Goal: Check status: Check status

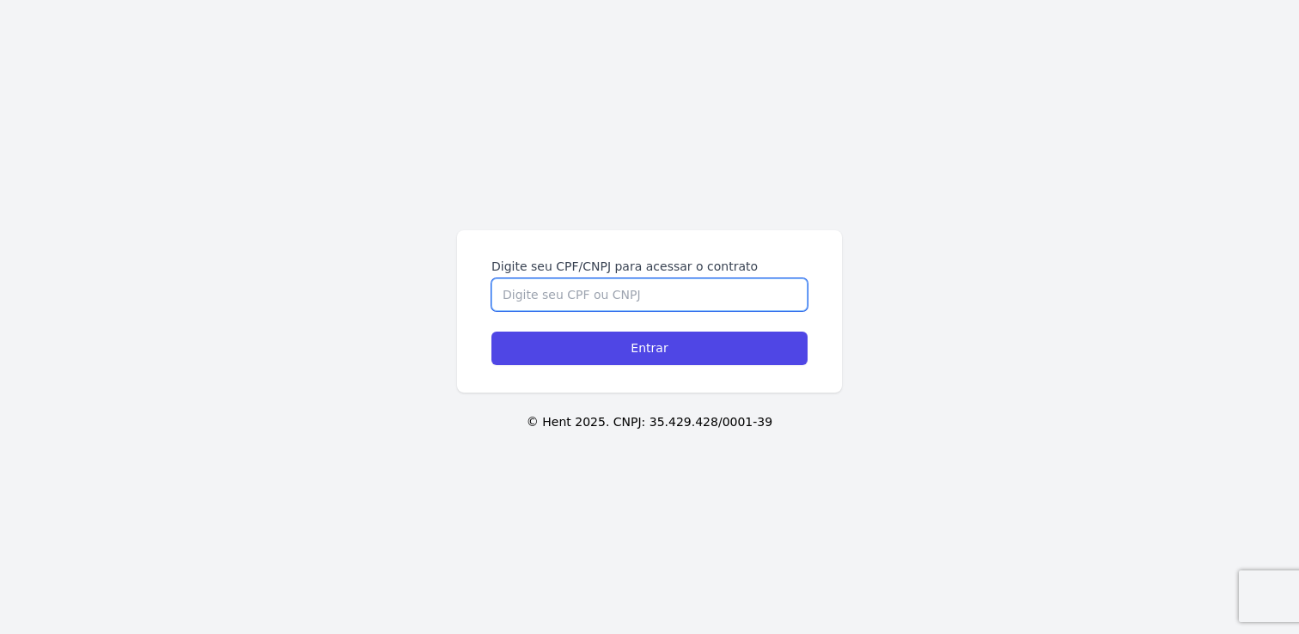
click at [546, 291] on input "Digite seu CPF/CNPJ para acessar o contrato" at bounding box center [649, 294] width 316 height 33
type input "14523274754"
click at [491, 332] on input "Entrar" at bounding box center [649, 349] width 316 height 34
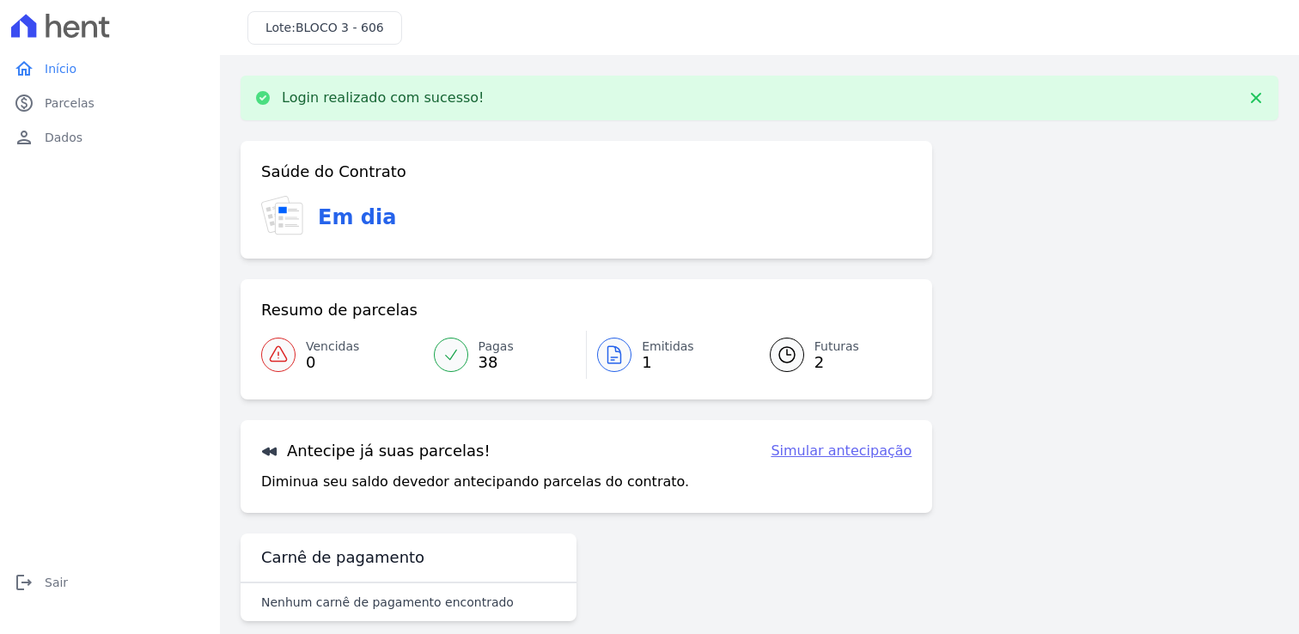
scroll to position [21, 0]
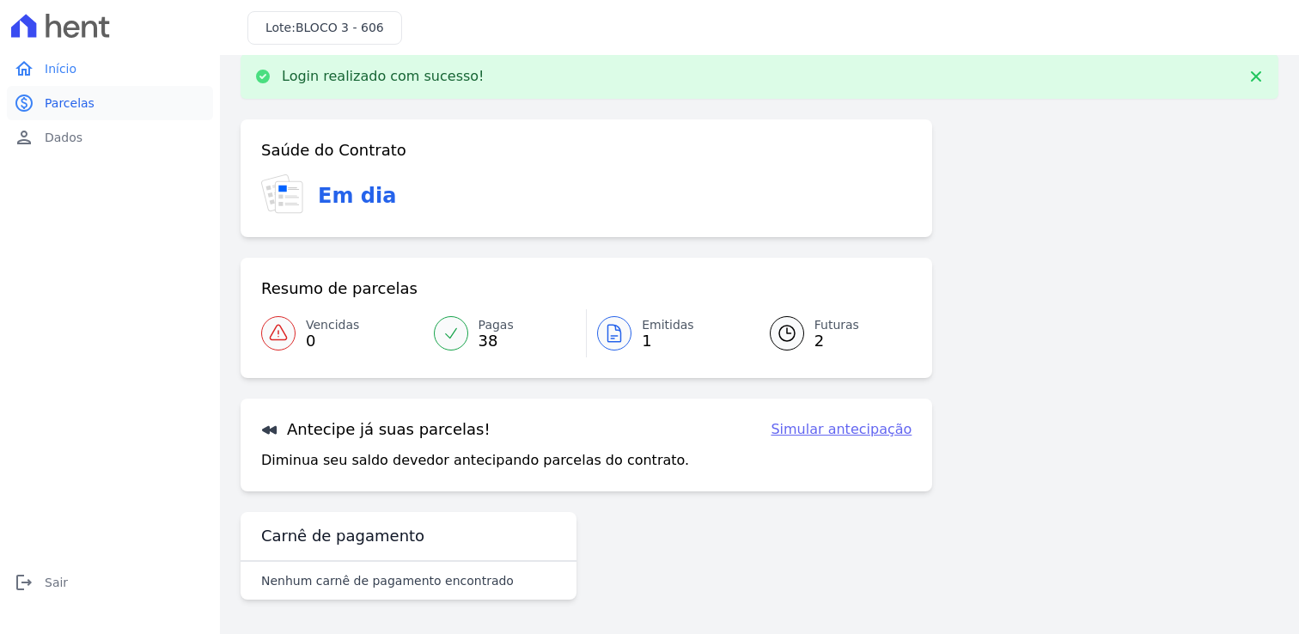
click at [100, 106] on link "paid Parcelas" at bounding box center [110, 103] width 206 height 34
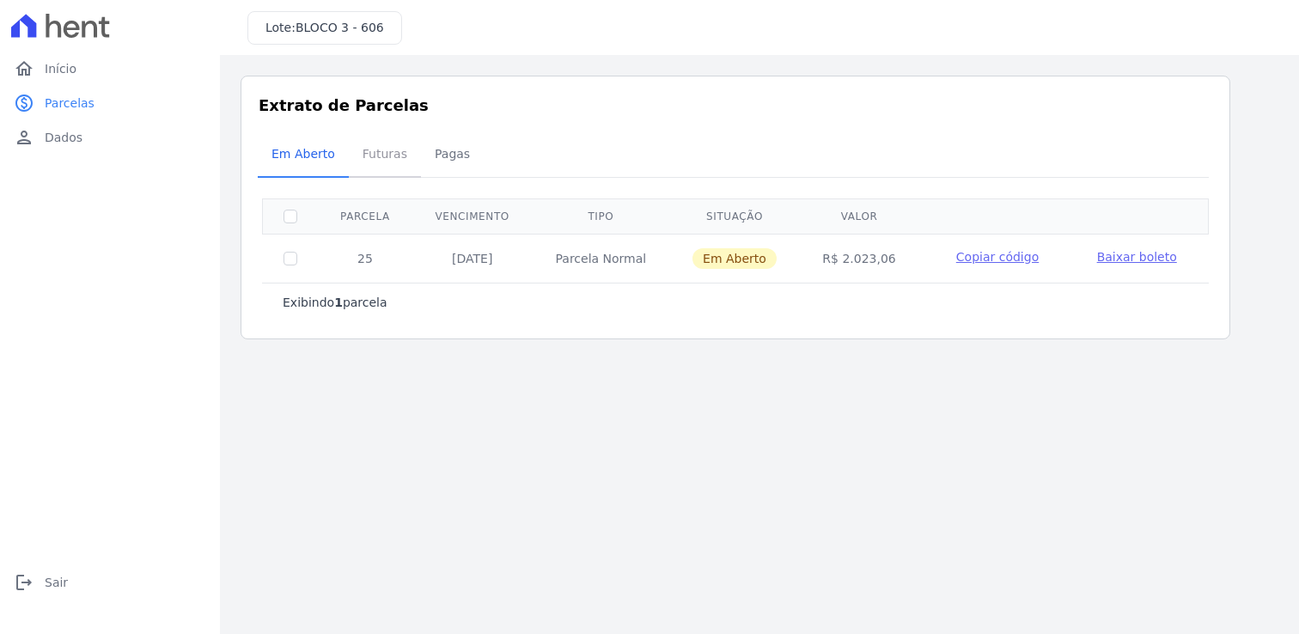
click at [370, 151] on span "Futuras" at bounding box center [384, 154] width 65 height 34
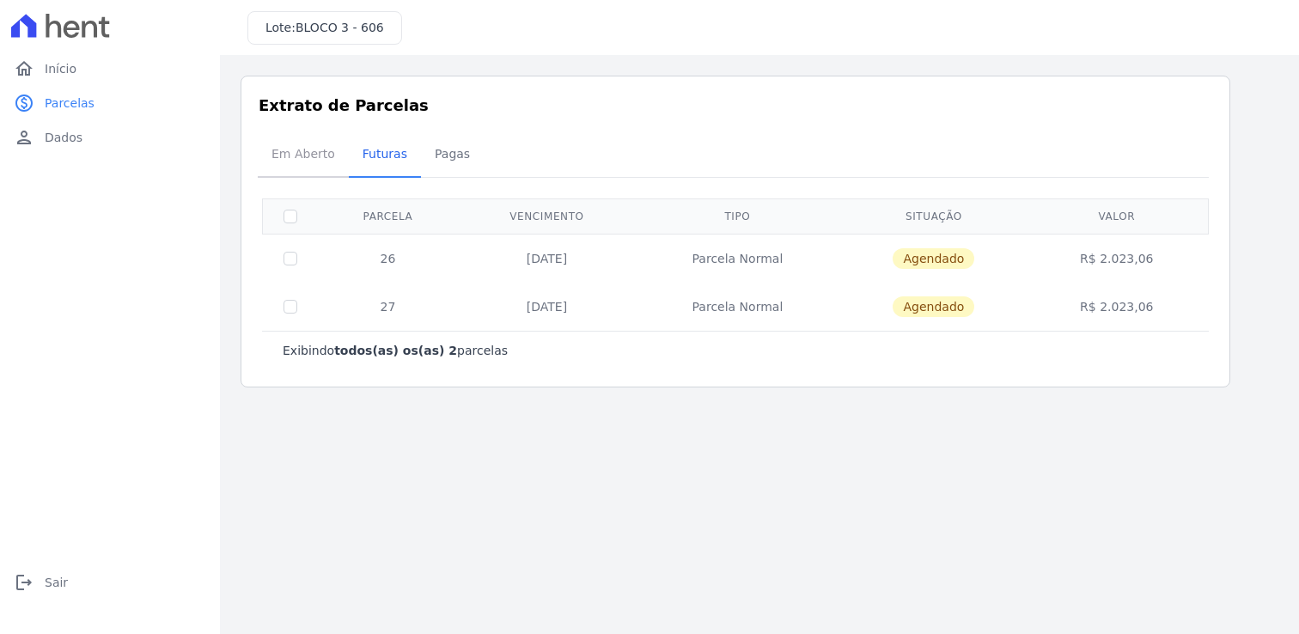
click at [307, 147] on span "Em Aberto" at bounding box center [303, 154] width 84 height 34
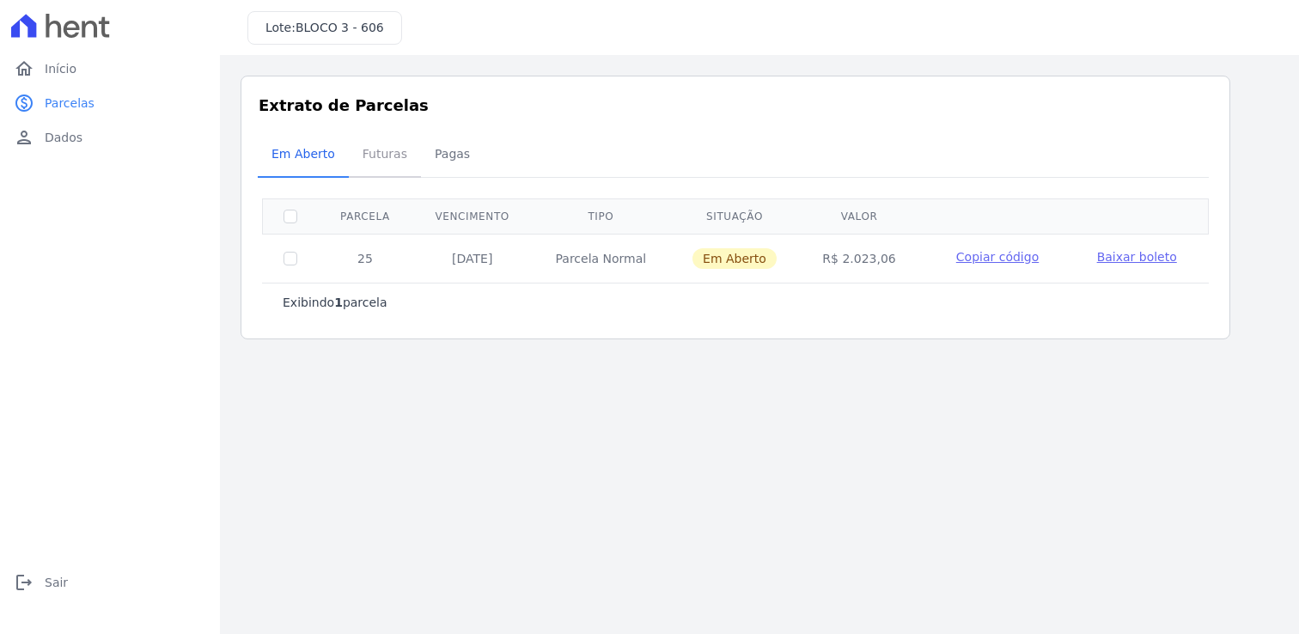
click at [362, 152] on span "Futuras" at bounding box center [384, 154] width 65 height 34
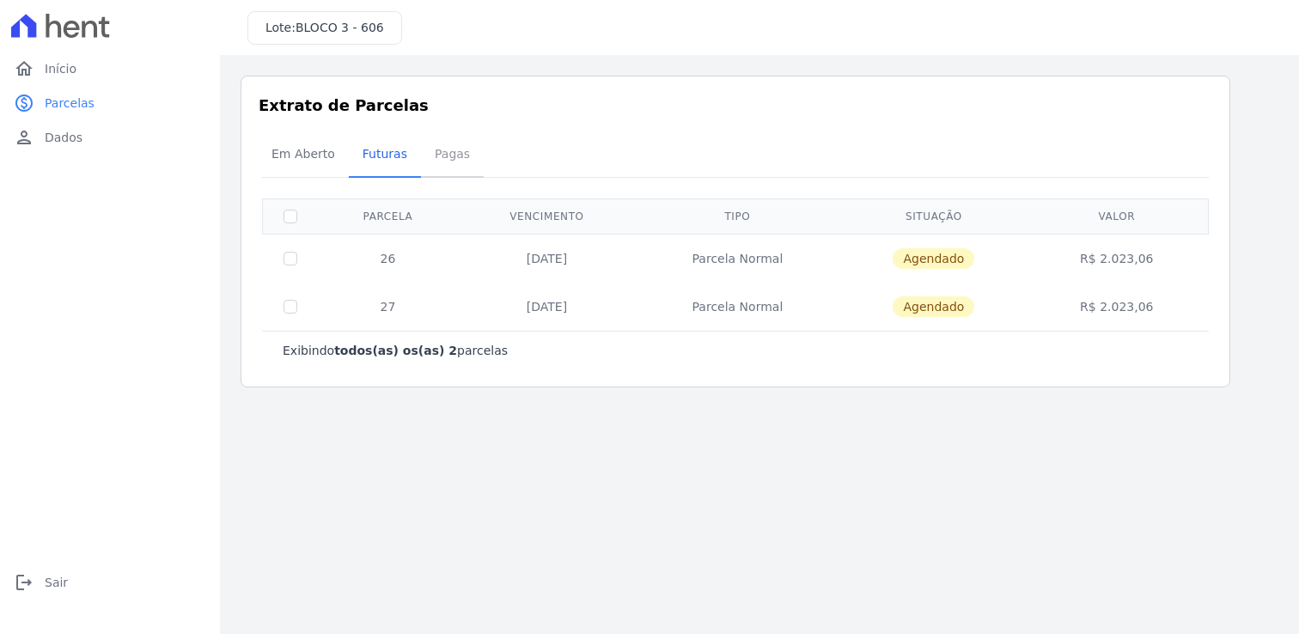
click at [457, 155] on span "Pagas" at bounding box center [452, 154] width 56 height 34
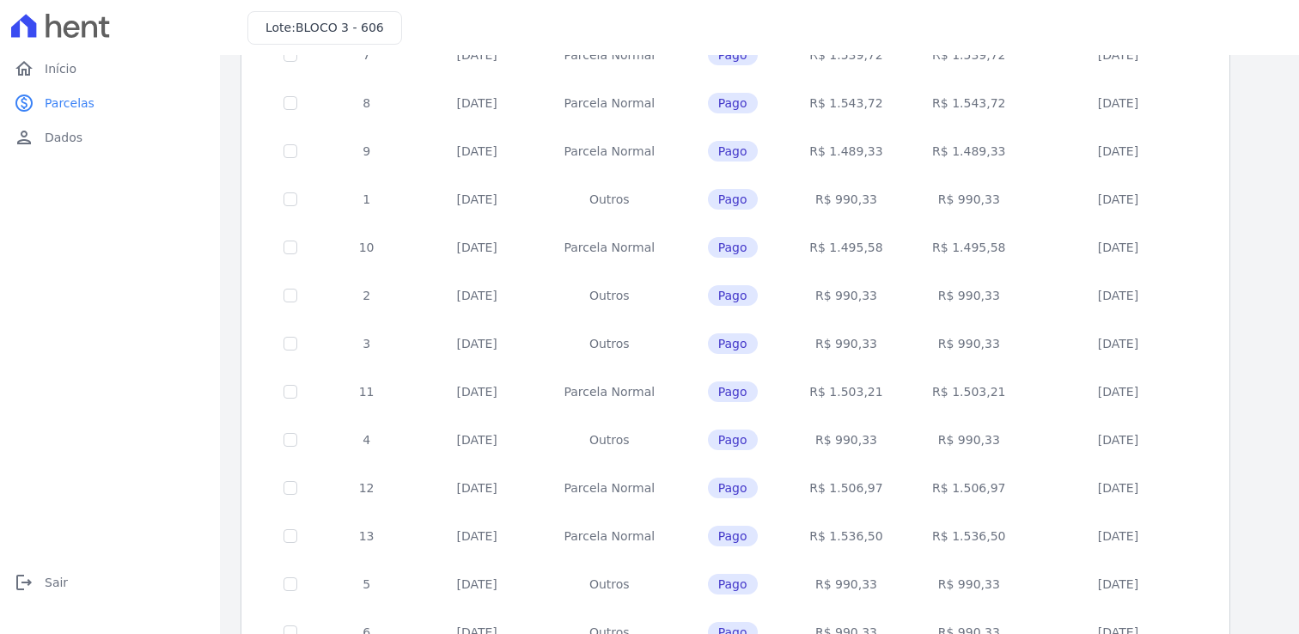
scroll to position [662, 0]
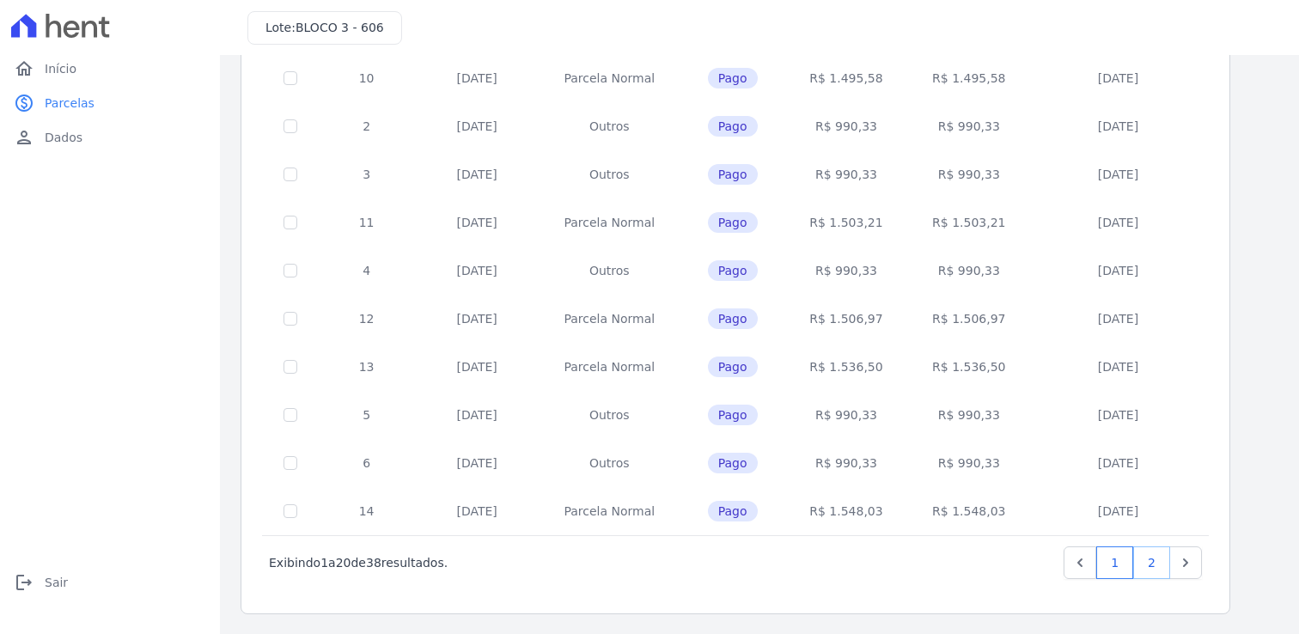
click at [1158, 553] on link "2" at bounding box center [1151, 562] width 37 height 33
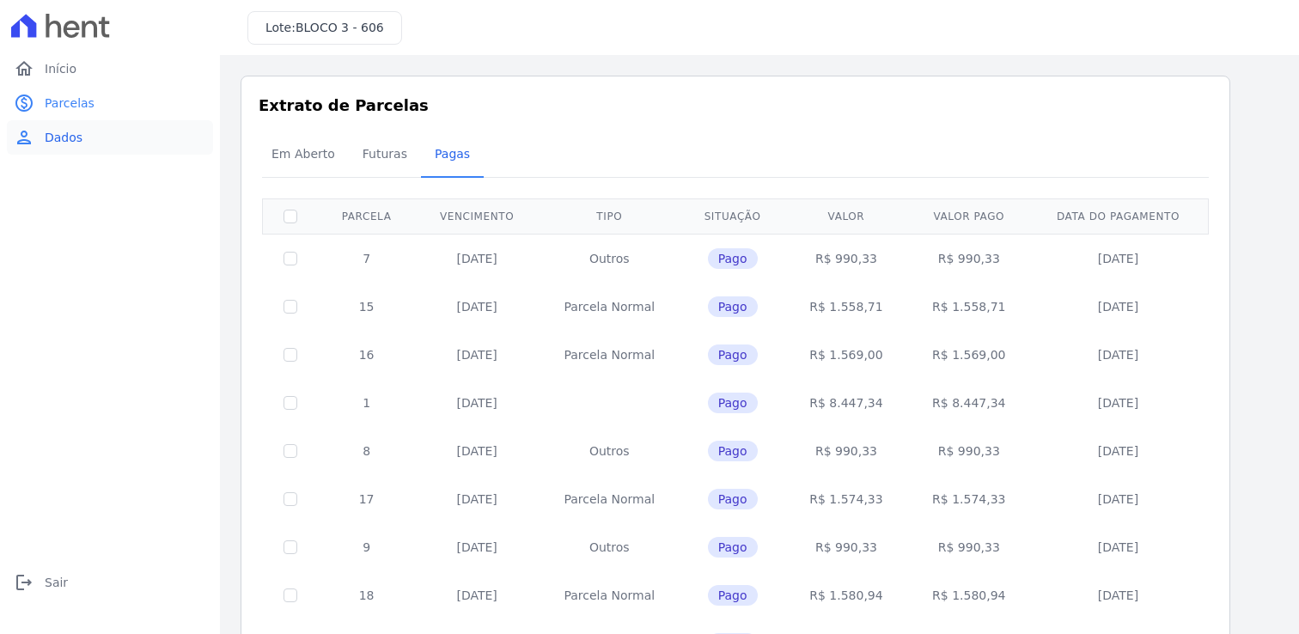
click at [131, 137] on link "person Dados" at bounding box center [110, 137] width 206 height 34
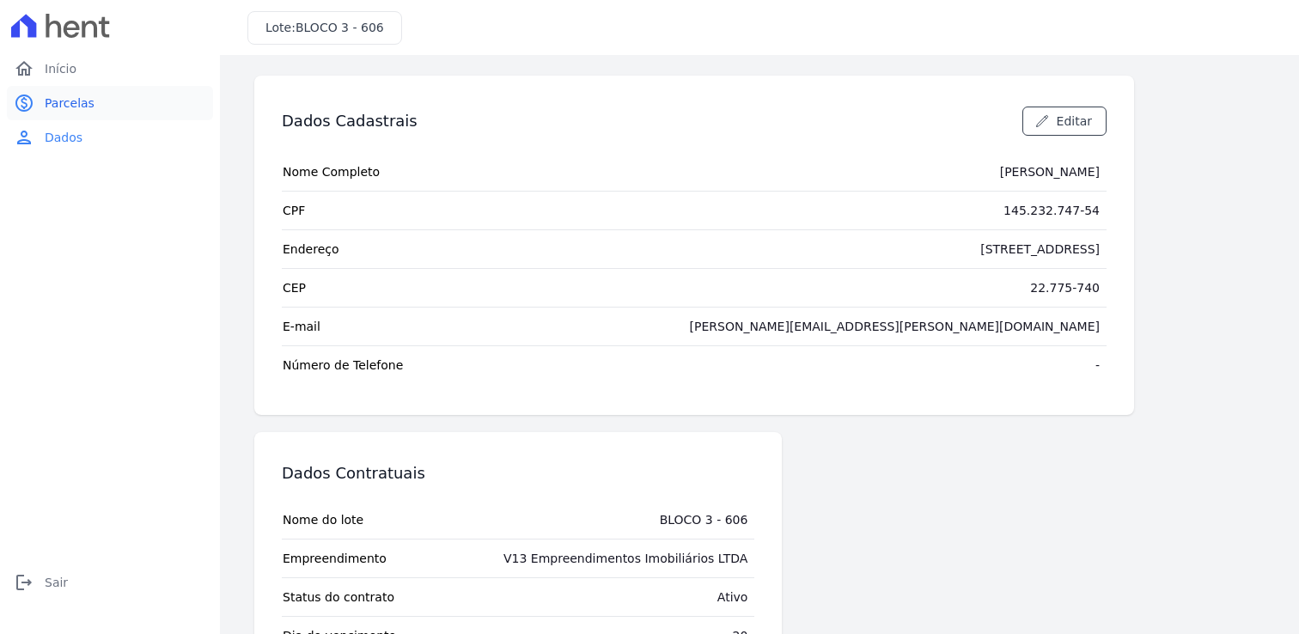
click at [83, 107] on span "Parcelas" at bounding box center [70, 103] width 50 height 17
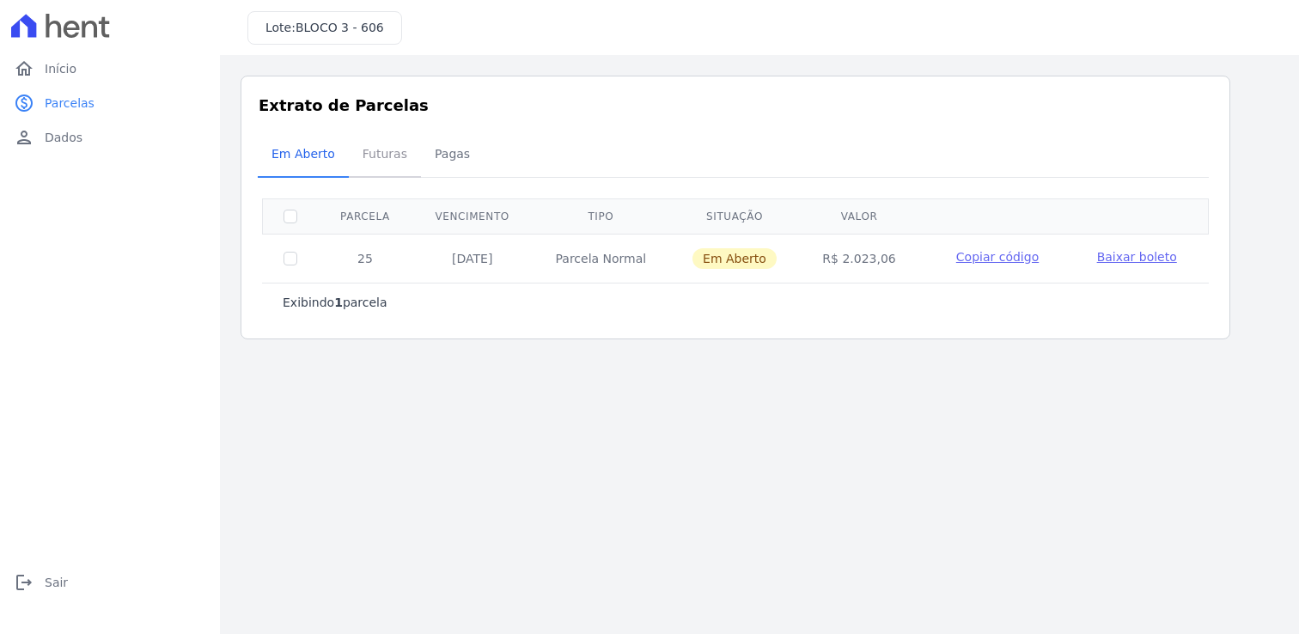
click at [379, 168] on span "Futuras" at bounding box center [384, 154] width 65 height 34
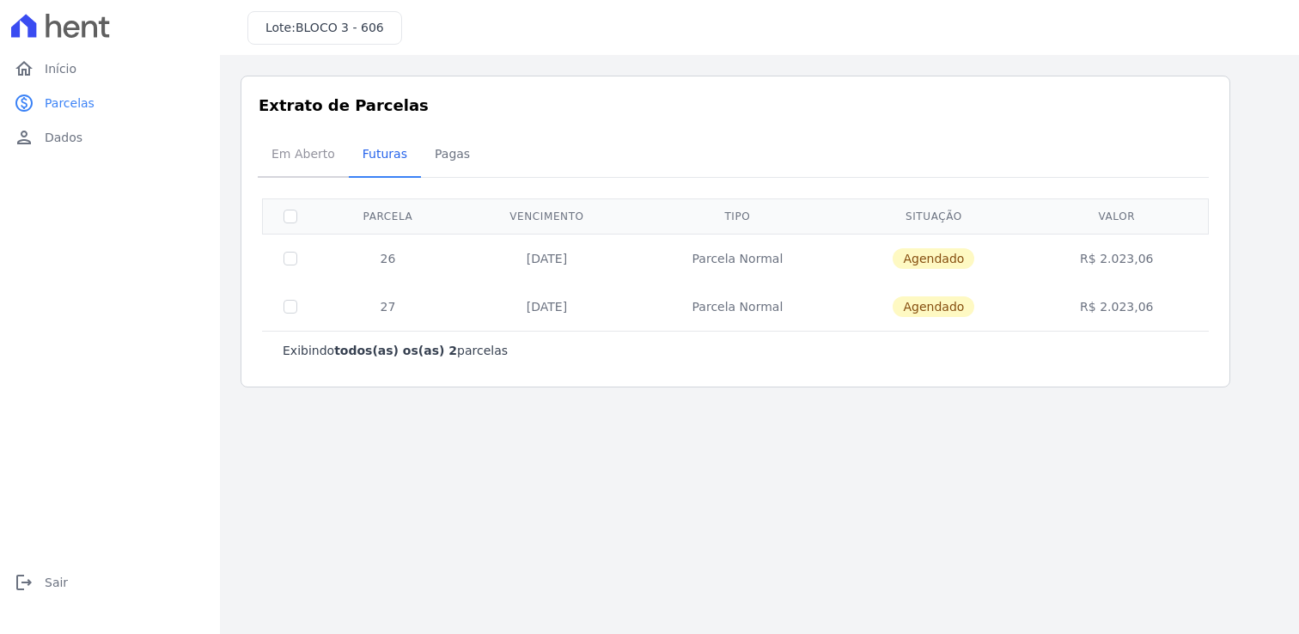
click at [317, 160] on span "Em Aberto" at bounding box center [303, 154] width 84 height 34
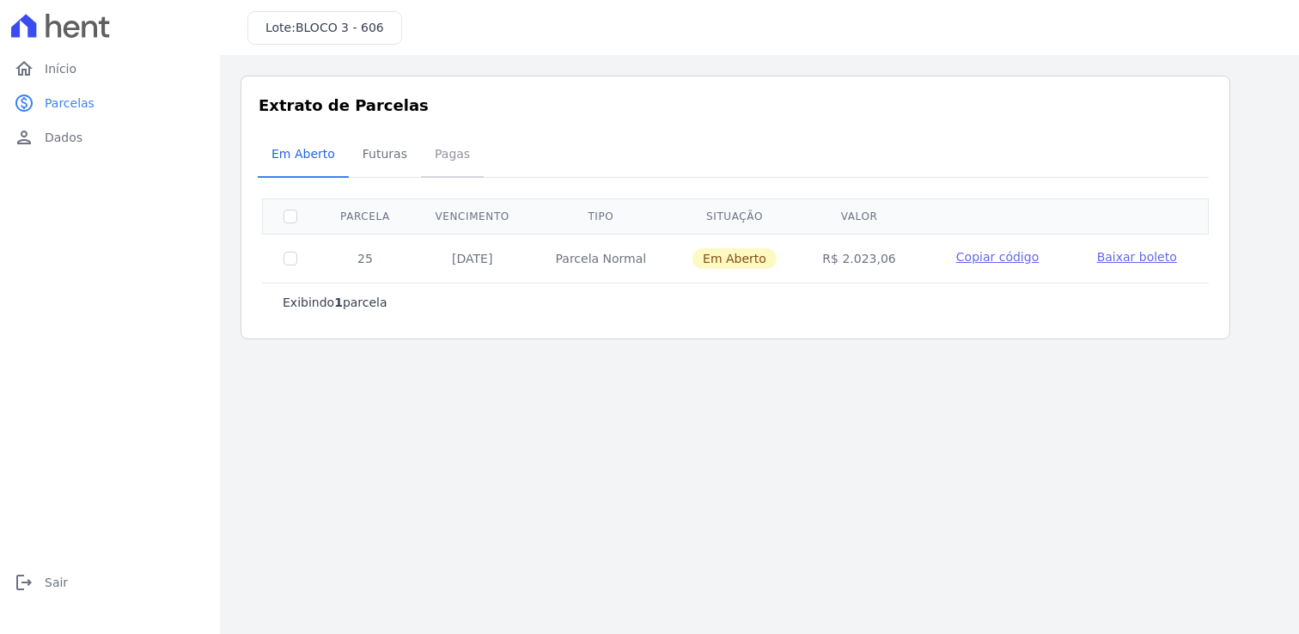
click at [424, 156] on span "Pagas" at bounding box center [452, 154] width 56 height 34
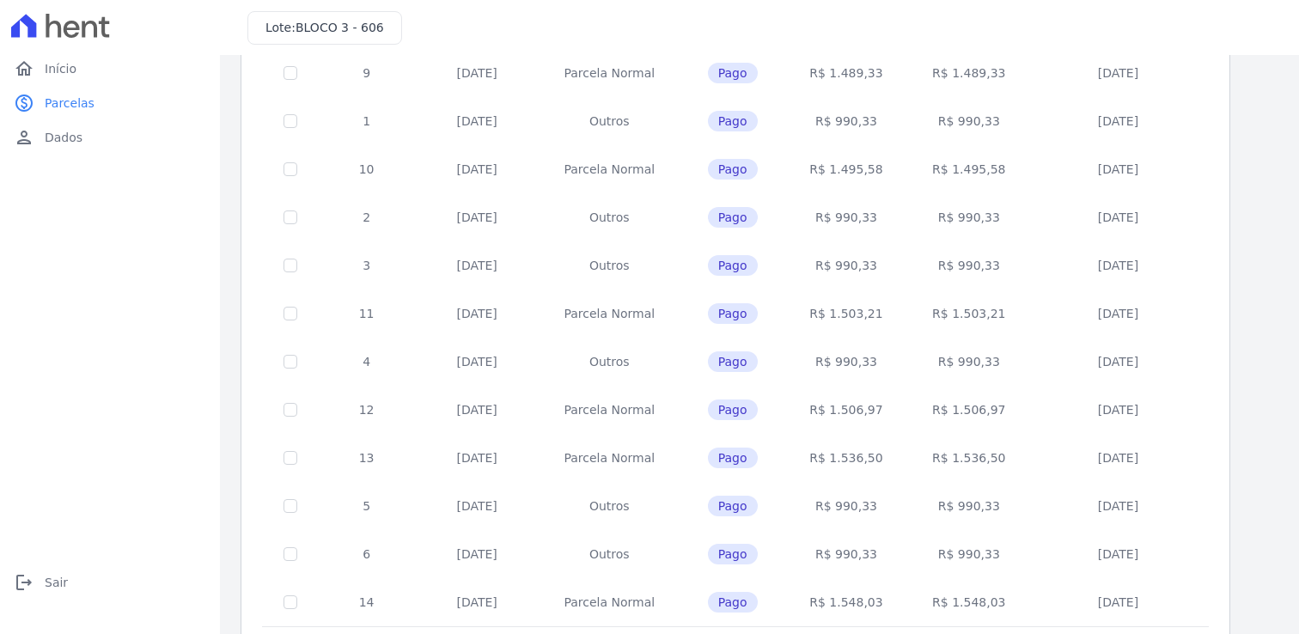
scroll to position [662, 0]
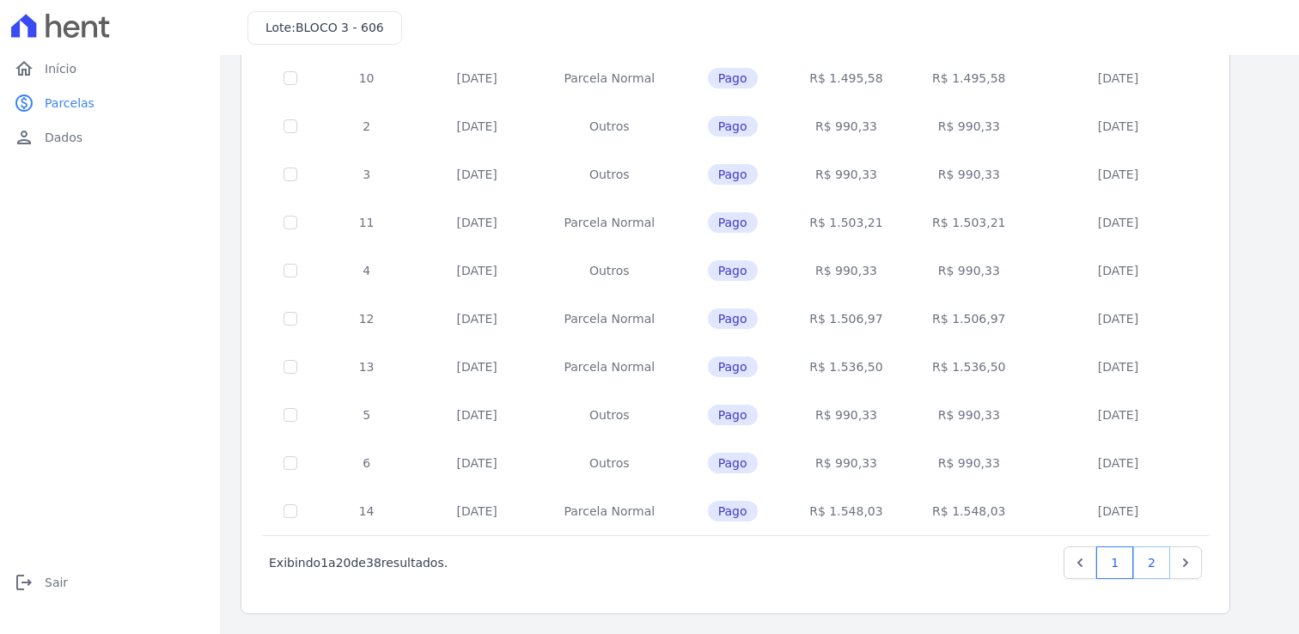
click at [1163, 562] on link "2" at bounding box center [1151, 562] width 37 height 33
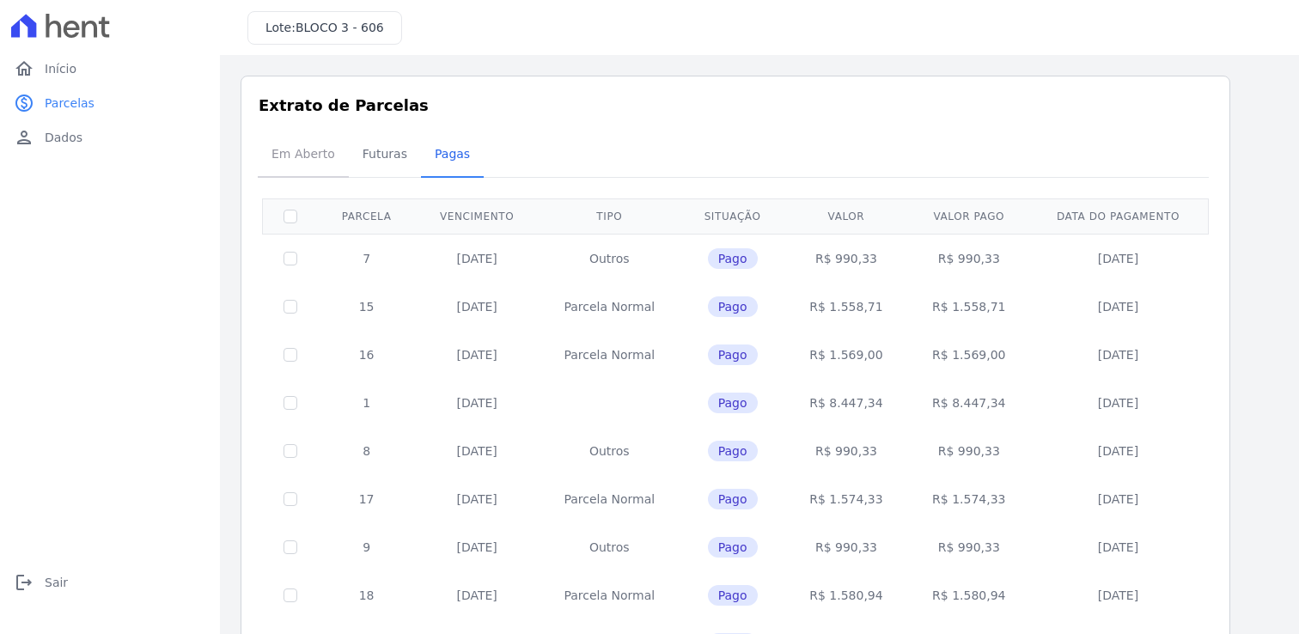
click at [313, 165] on span "Em Aberto" at bounding box center [303, 154] width 84 height 34
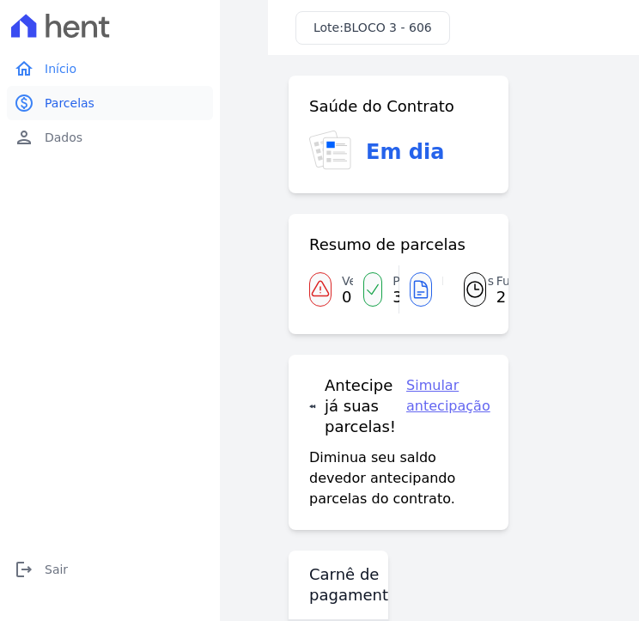
click at [99, 104] on link "paid Parcelas" at bounding box center [110, 103] width 206 height 34
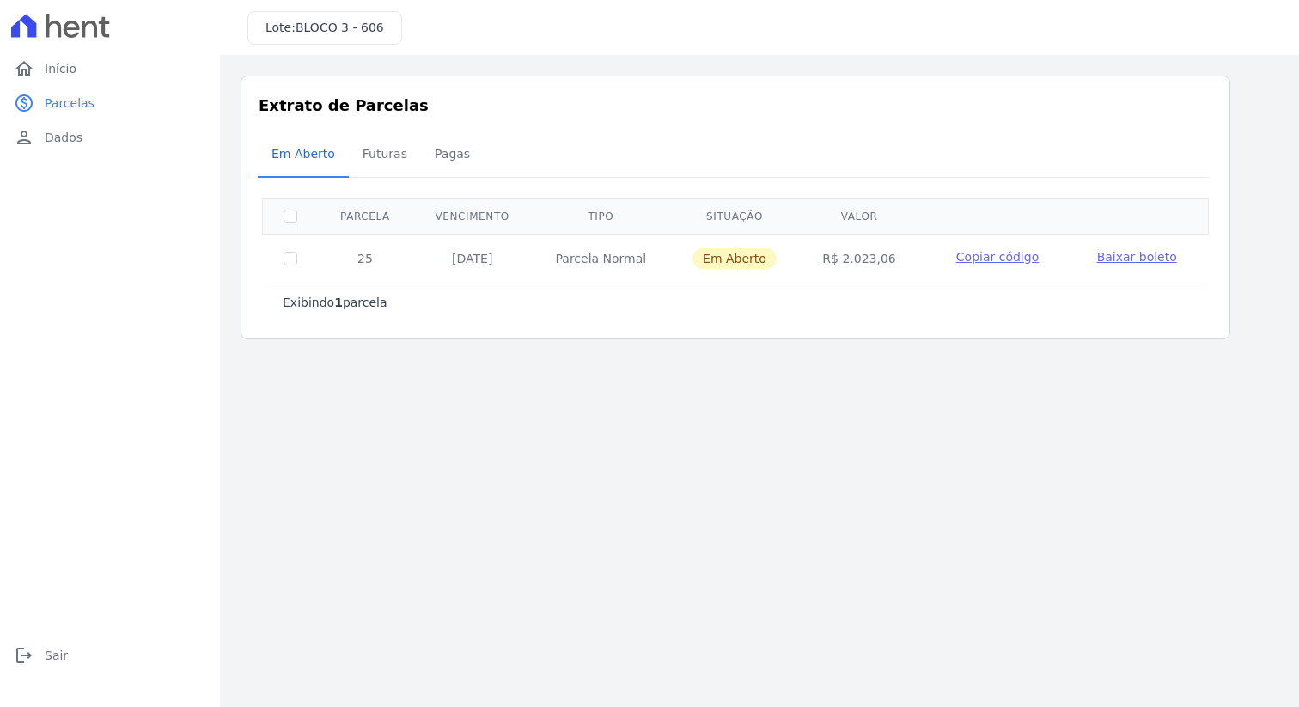
click at [1138, 257] on span "Baixar boleto" at bounding box center [1137, 257] width 80 height 14
